Goal: Answer question/provide support

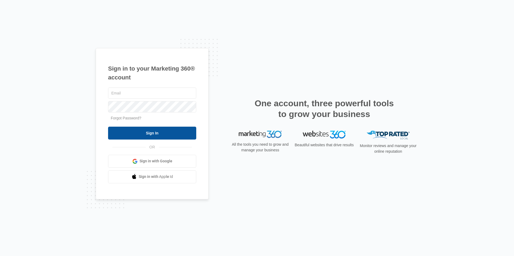
type input "sshahzadmd@hotmail.com"
click at [143, 137] on input "Sign In" at bounding box center [152, 133] width 88 height 13
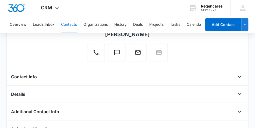
scroll to position [40, 0]
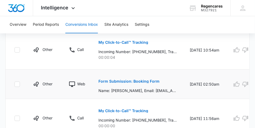
scroll to position [336, 0]
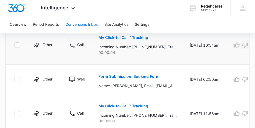
click at [245, 46] on icon "button" at bounding box center [245, 45] width 6 height 5
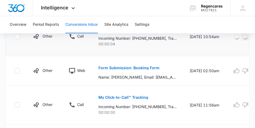
scroll to position [349, 0]
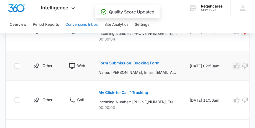
click at [236, 67] on icon "button" at bounding box center [236, 66] width 6 height 6
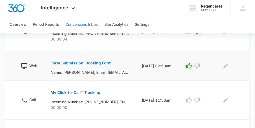
scroll to position [0, 48]
click at [226, 65] on icon "Edit Comments" at bounding box center [225, 65] width 5 height 5
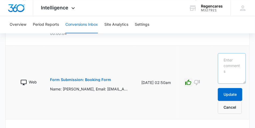
scroll to position [354, 0]
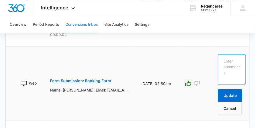
click at [224, 59] on textarea at bounding box center [232, 69] width 28 height 31
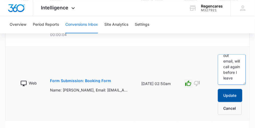
type textarea "Left msg. on voicemail and sent out email, will call again before I leave"
click at [231, 94] on button "Update" at bounding box center [230, 95] width 24 height 13
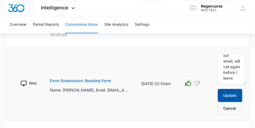
click at [231, 94] on button "Update" at bounding box center [230, 95] width 24 height 13
click at [88, 81] on p "Form Submission: Booking Form" at bounding box center [80, 81] width 61 height 4
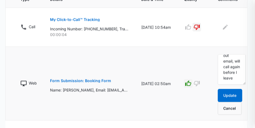
click at [88, 81] on div at bounding box center [127, 64] width 255 height 128
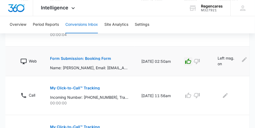
click at [88, 81] on td "My Click-to-Call™ Tracking Incoming Number: +19133997200, Tracking Number: +191…" at bounding box center [89, 95] width 91 height 39
click at [89, 60] on p "Form Submission: Booking Form" at bounding box center [80, 59] width 61 height 4
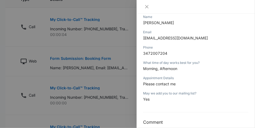
scroll to position [81, 0]
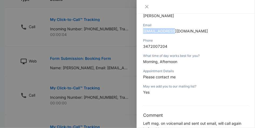
drag, startPoint x: 177, startPoint y: 31, endPoint x: 141, endPoint y: 31, distance: 36.0
click at [141, 31] on div "Form Submission: Booking Form 09/05/2025 at 02:50am Type : Web Details Name Tho…" at bounding box center [196, 71] width 118 height 115
copy span "[EMAIL_ADDRESS][DOMAIN_NAME]"
click at [188, 29] on p "[EMAIL_ADDRESS][DOMAIN_NAME]" at bounding box center [195, 31] width 105 height 6
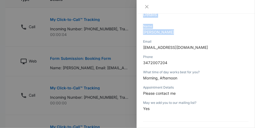
scroll to position [60, 0]
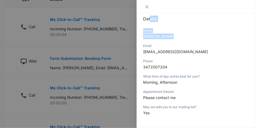
drag, startPoint x: 174, startPoint y: 16, endPoint x: 160, endPoint y: 19, distance: 14.4
click at [153, 19] on div "Form Submission: Booking Form 09/05/2025 at 02:50am Type : Web Details Name Tho…" at bounding box center [195, 58] width 105 height 190
click at [176, 20] on h2 "Details" at bounding box center [195, 19] width 105 height 6
drag, startPoint x: 173, startPoint y: 37, endPoint x: 141, endPoint y: 37, distance: 32.0
click at [141, 37] on div "Form Submission: Booking Form 09/05/2025 at 02:50am Type : Web Details Name Tho…" at bounding box center [196, 71] width 118 height 115
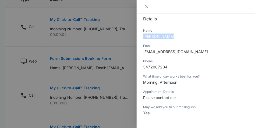
copy span "[PERSON_NAME]"
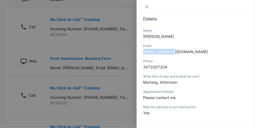
drag, startPoint x: 176, startPoint y: 52, endPoint x: 148, endPoint y: 53, distance: 28.3
click at [140, 52] on div "Form Submission: Booking Form 09/05/2025 at 02:50am Type : Web Details Name Tho…" at bounding box center [196, 71] width 118 height 115
copy span "[EMAIL_ADDRESS][DOMAIN_NAME]"
